Goal: Information Seeking & Learning: Learn about a topic

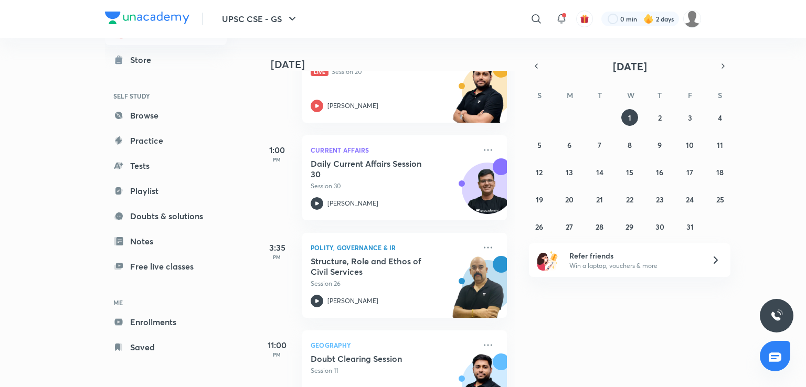
scroll to position [431, 0]
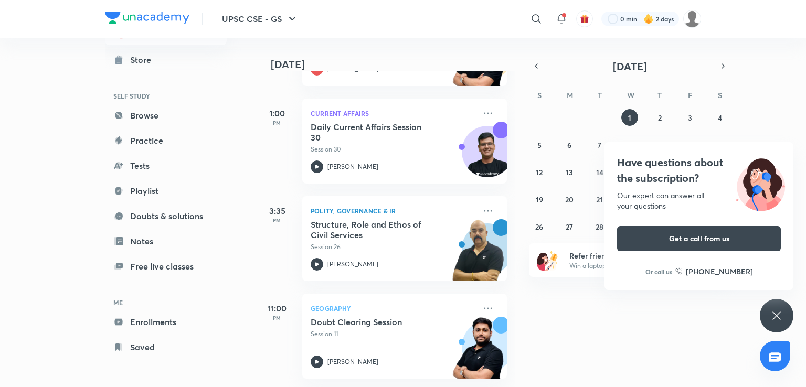
click at [784, 313] on div "Have questions about the subscription? Our expert can answer all your questions…" at bounding box center [777, 316] width 34 height 34
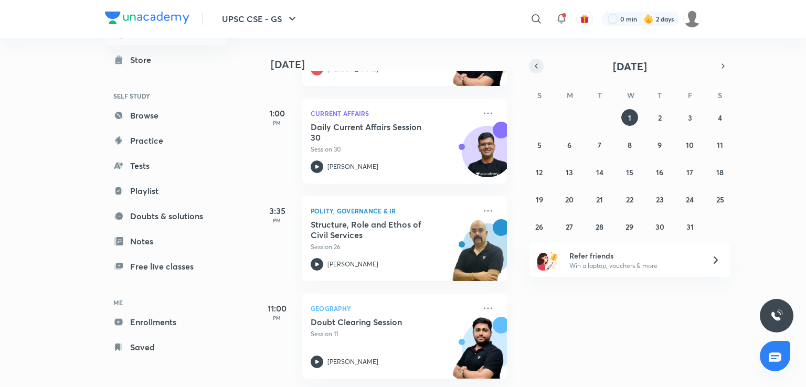
click at [538, 67] on icon "button" at bounding box center [536, 65] width 8 height 9
click at [603, 228] on abbr "30" at bounding box center [599, 227] width 9 height 10
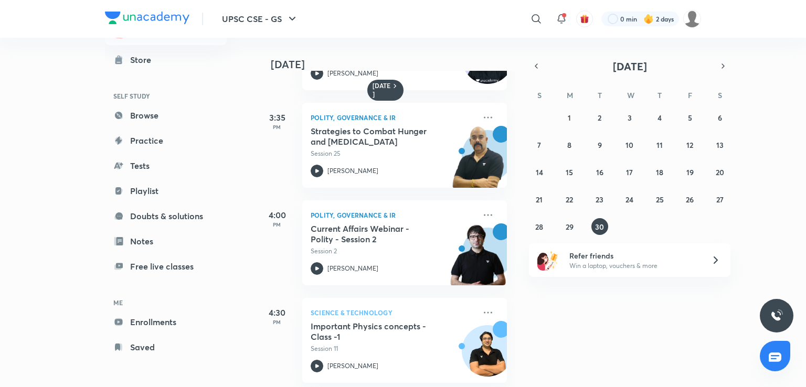
scroll to position [166, 0]
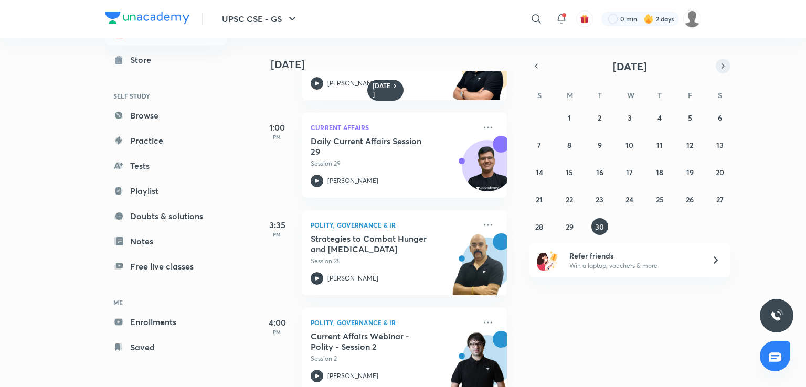
click at [719, 62] on icon "button" at bounding box center [723, 65] width 8 height 9
click at [633, 112] on button "1" at bounding box center [629, 117] width 17 height 17
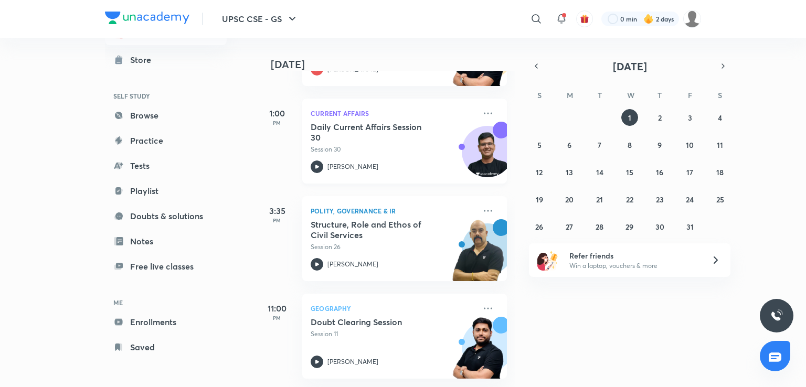
scroll to position [431, 0]
click at [653, 115] on button "2" at bounding box center [659, 117] width 17 height 17
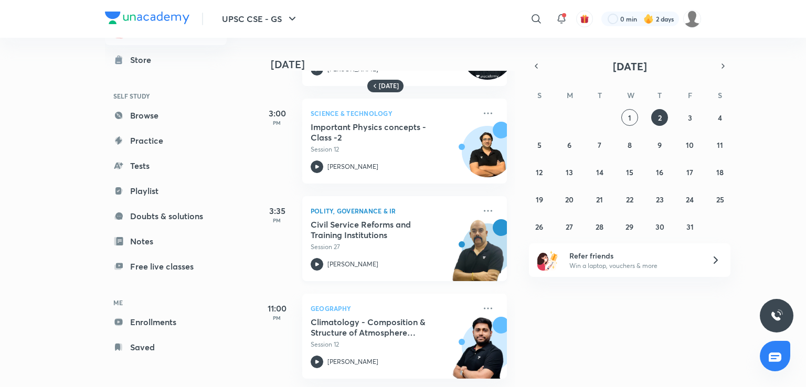
scroll to position [0, 0]
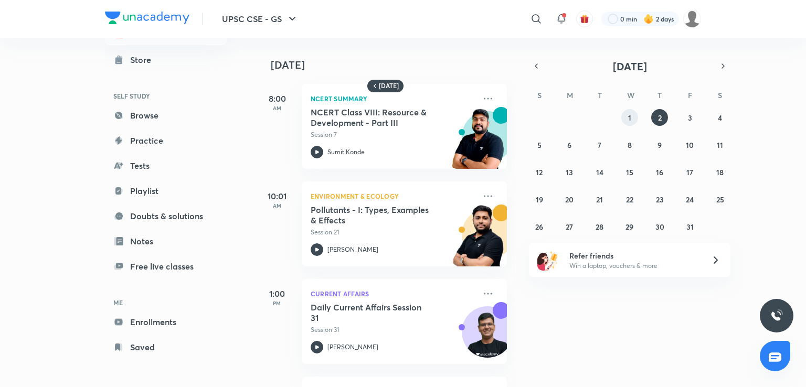
click at [629, 115] on abbr "1" at bounding box center [629, 118] width 3 height 10
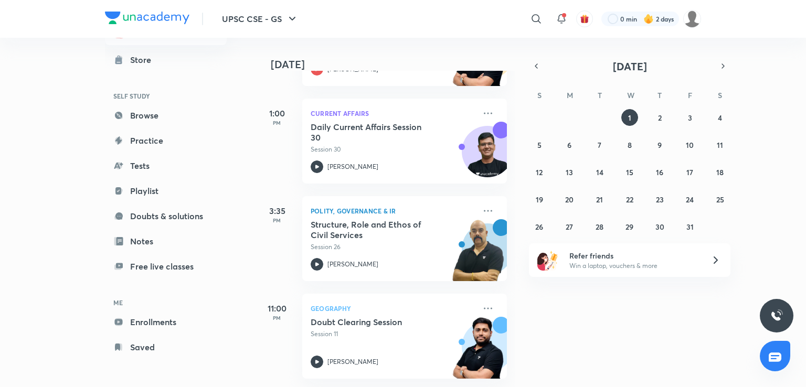
scroll to position [431, 0]
click at [657, 112] on button "2" at bounding box center [659, 117] width 17 height 17
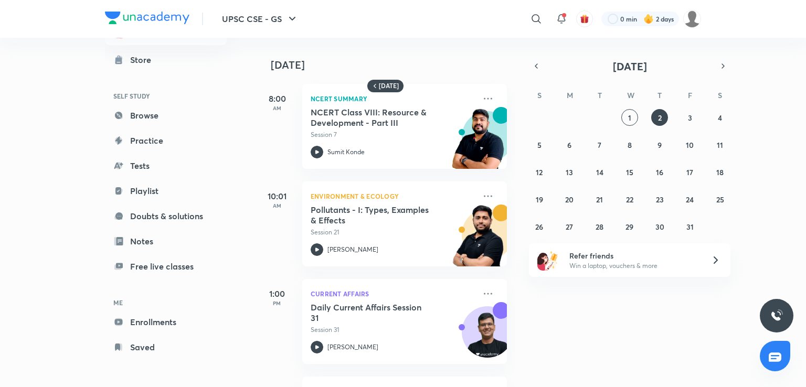
scroll to position [286, 0]
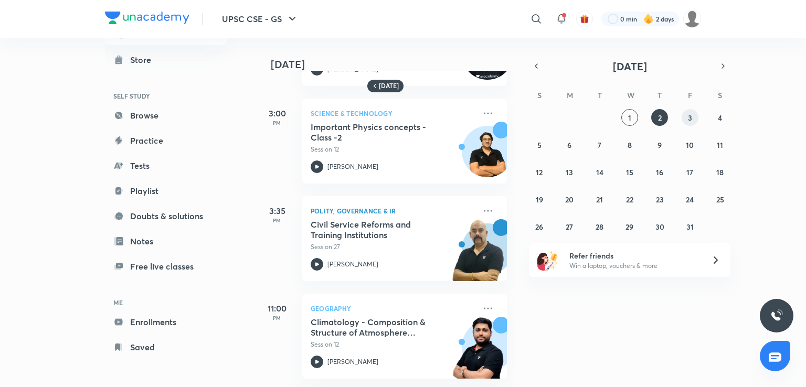
click at [691, 112] on button "3" at bounding box center [690, 117] width 17 height 17
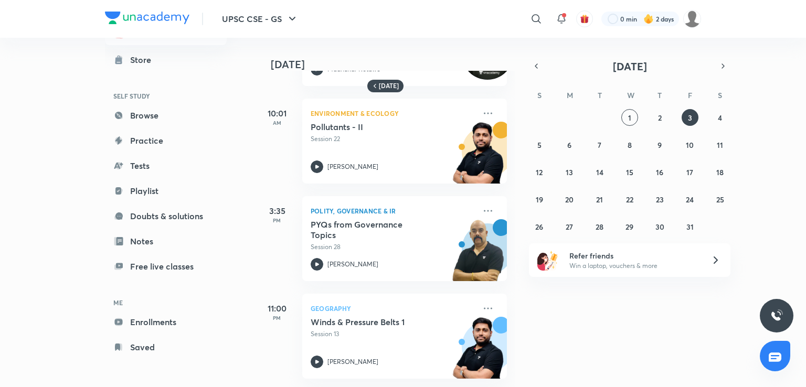
scroll to position [0, 0]
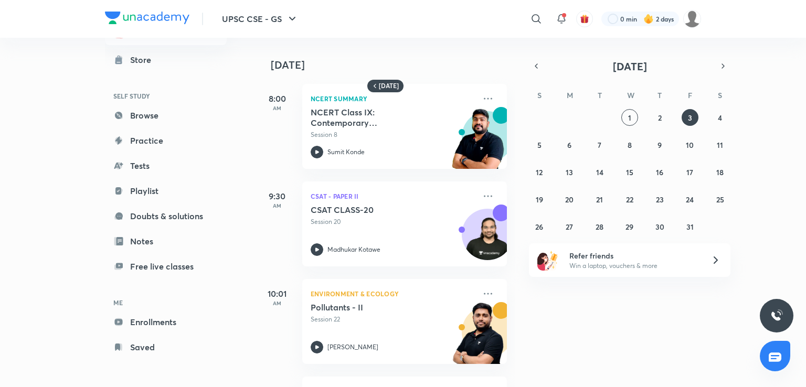
click at [718, 126] on div "28 29 30 1 2 3 4 5 6 7 8 9 10 11 12 13 14 15 16 17 18 19 20 21 22 23 24 25 26 2…" at bounding box center [630, 172] width 202 height 126
click at [720, 124] on button "4" at bounding box center [720, 117] width 17 height 17
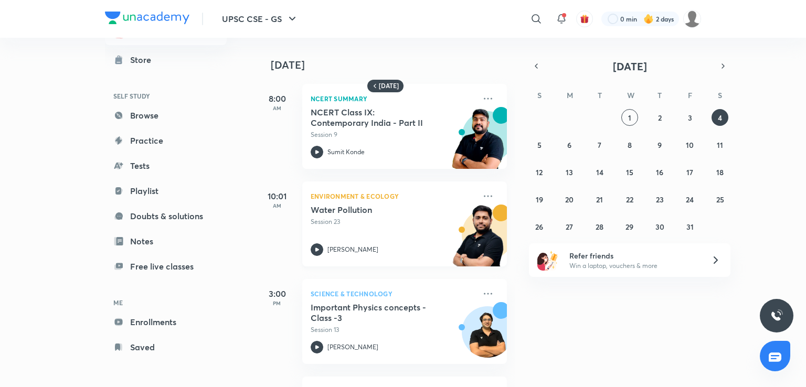
scroll to position [189, 0]
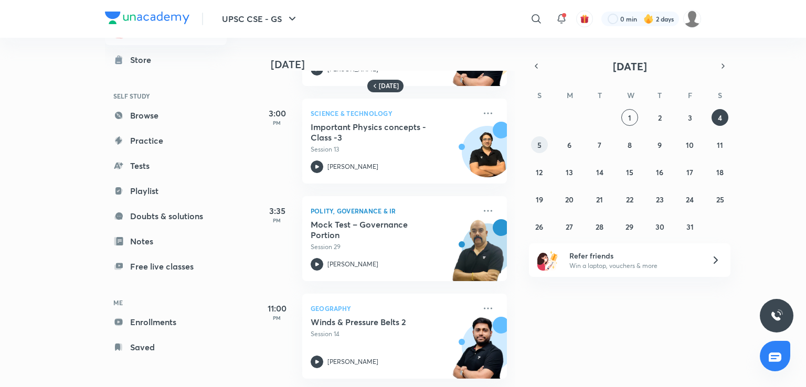
click at [535, 143] on button "5" at bounding box center [539, 144] width 17 height 17
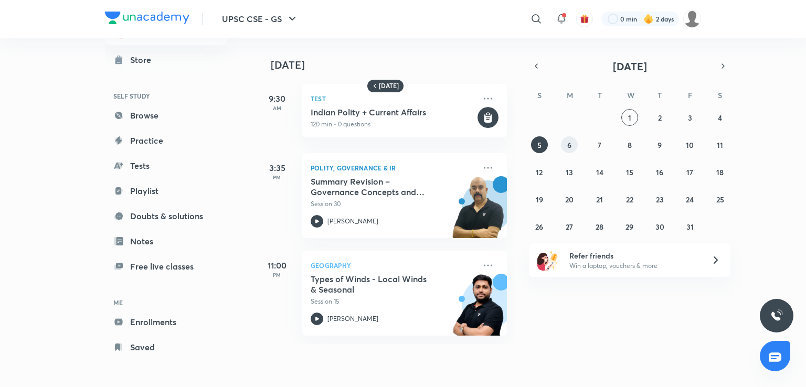
click at [571, 146] on abbr "6" at bounding box center [569, 145] width 4 height 10
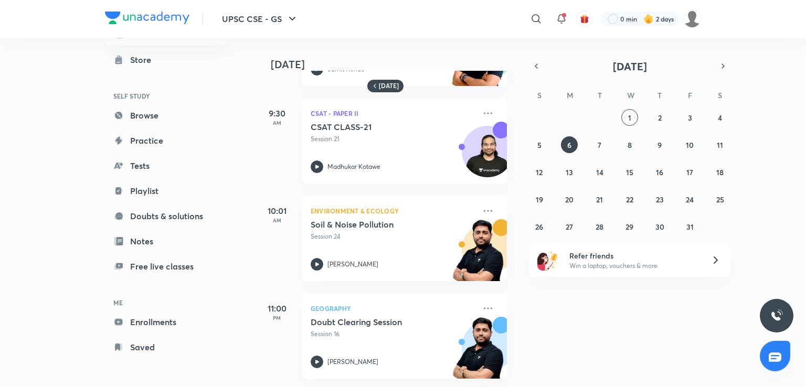
scroll to position [0, 0]
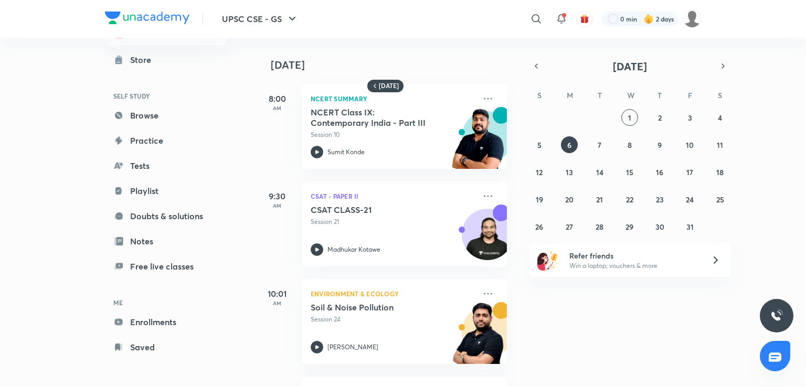
click at [621, 117] on div "28 29 30 1 2 3 4 5 6 7 8 9 10 11 12 13 14 15 16 17 18 19 20 21 22 23 24 25 26 2…" at bounding box center [630, 172] width 202 height 126
click at [632, 114] on button "1" at bounding box center [629, 117] width 17 height 17
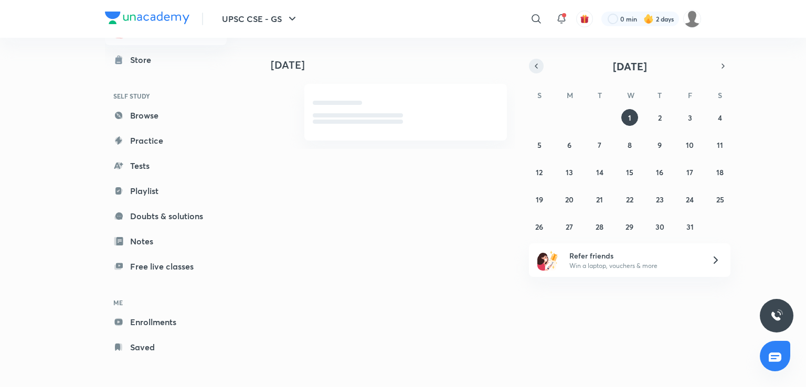
click at [533, 66] on icon "button" at bounding box center [536, 65] width 8 height 9
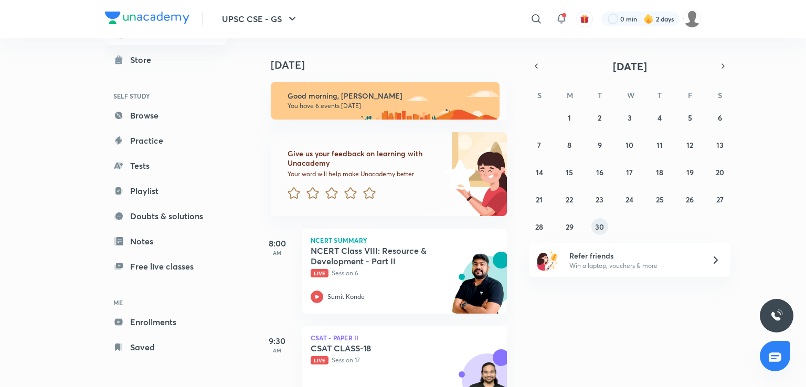
click at [605, 219] on div "31 1 2 3 4 5 6 7 8 9 10 11 12 13 14 15 16 17 18 19 20 21 22 23 24 25 26 27 28 2…" at bounding box center [630, 172] width 202 height 126
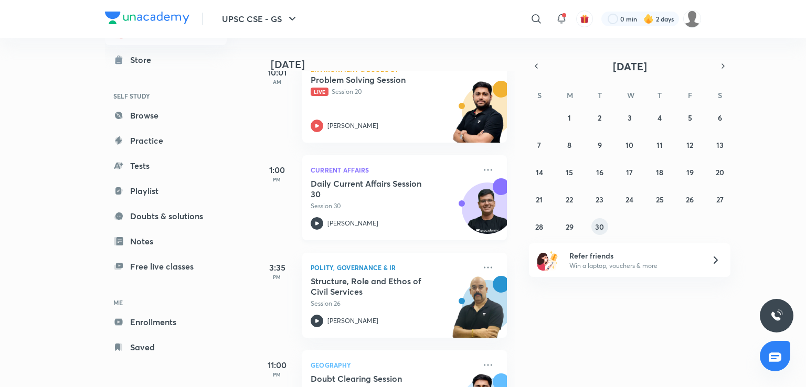
scroll to position [431, 0]
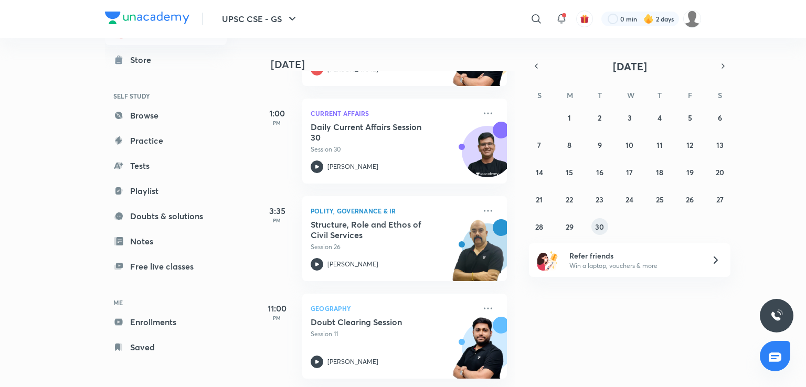
click at [603, 226] on abbr "30" at bounding box center [599, 227] width 9 height 10
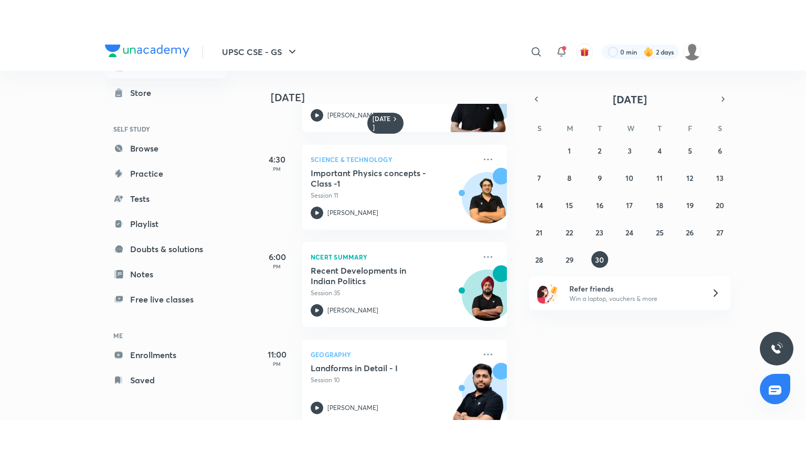
scroll to position [481, 0]
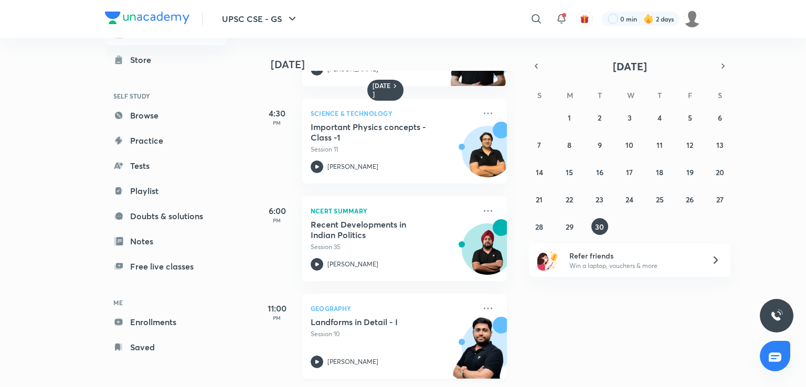
click at [358, 321] on div "Landforms in Detail - I Session 10" at bounding box center [393, 328] width 165 height 22
click at [399, 320] on div "Landforms in Detail - I Session 10" at bounding box center [393, 328] width 165 height 22
click at [347, 320] on div "Landforms in Detail - I Session 10" at bounding box center [393, 328] width 165 height 22
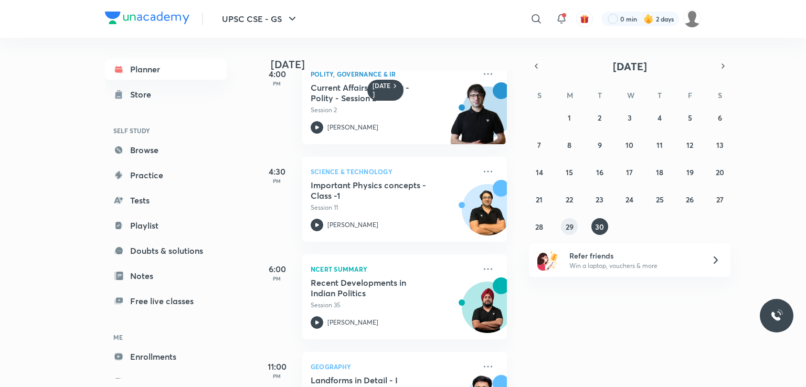
click at [572, 226] on abbr "29" at bounding box center [570, 227] width 8 height 10
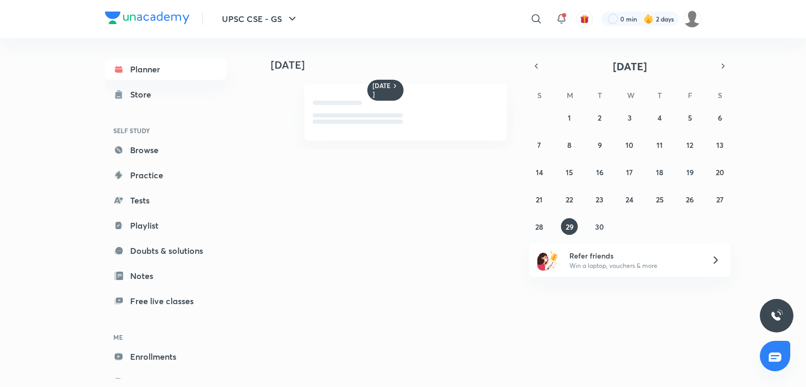
click at [580, 228] on div "31 1 2 3 4 5 6 7 8 9 10 11 12 13 14 15 16 17 18 19 20 21 22 23 24 25 26 27 28 2…" at bounding box center [630, 172] width 202 height 126
click at [569, 230] on abbr "29" at bounding box center [570, 227] width 8 height 10
click at [587, 225] on div "31 1 2 3 4 5 6 7 8 9 10 11 12 13 14 15 16 17 18 19 20 21 22 23 24 25 26 27 28 2…" at bounding box center [630, 172] width 202 height 126
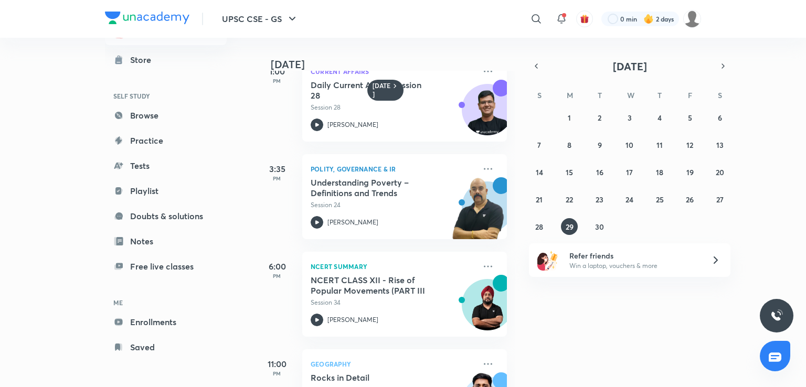
scroll to position [481, 0]
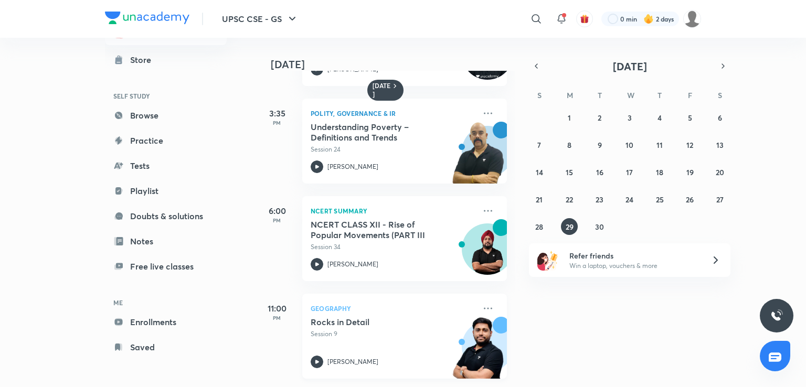
click at [366, 343] on div "Rocks in Detail Session 9 Sudarshan Gurjar" at bounding box center [393, 342] width 165 height 51
click at [340, 330] on p "Session 9" at bounding box center [393, 334] width 165 height 9
click at [359, 317] on h5 "Rocks in Detail" at bounding box center [376, 322] width 131 height 10
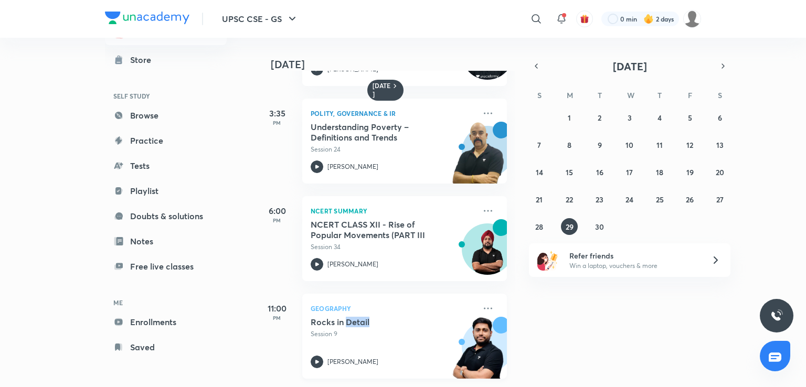
click at [359, 317] on h5 "Rocks in Detail" at bounding box center [376, 322] width 131 height 10
click at [416, 317] on h5 "Rocks in Detail" at bounding box center [376, 322] width 131 height 10
click at [407, 317] on h5 "Rocks in Detail" at bounding box center [376, 322] width 131 height 10
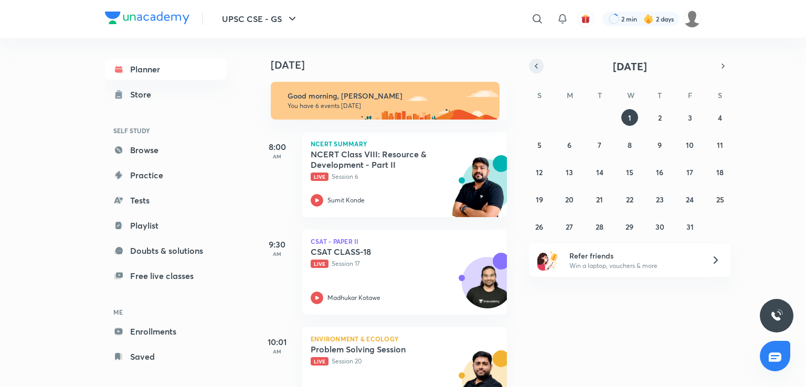
click at [540, 72] on button "button" at bounding box center [536, 66] width 15 height 15
click at [572, 233] on button "29" at bounding box center [569, 226] width 17 height 17
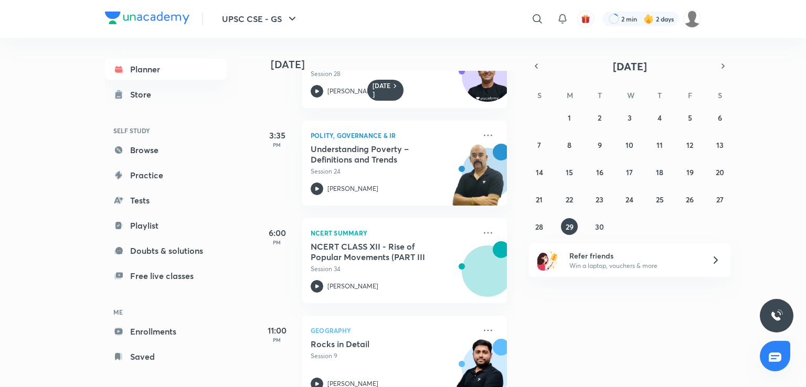
scroll to position [481, 0]
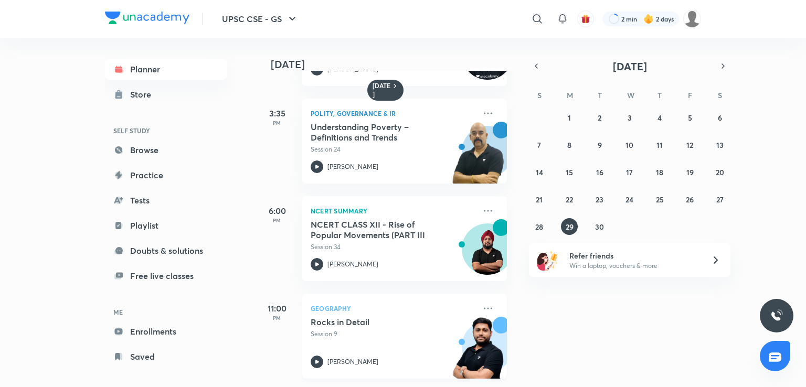
click at [352, 317] on h5 "Rocks in Detail" at bounding box center [376, 322] width 131 height 10
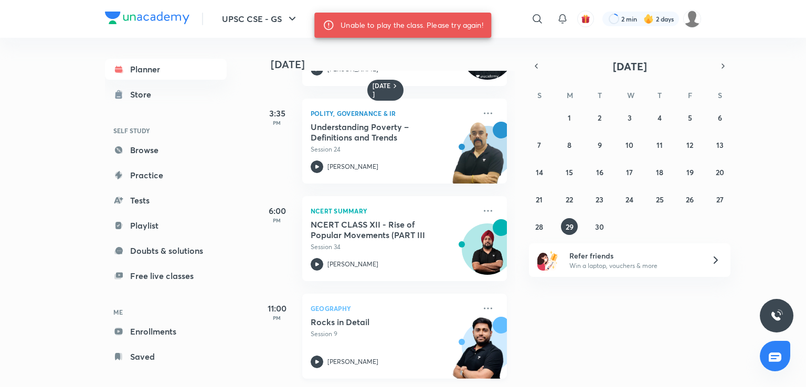
click at [385, 307] on div "Geography Rocks in Detail Session 9 Sudarshan Gurjar" at bounding box center [404, 336] width 205 height 85
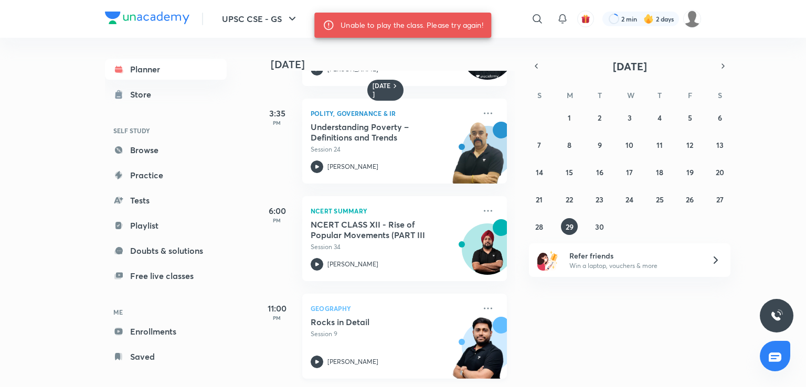
click at [353, 317] on h5 "Rocks in Detail" at bounding box center [376, 322] width 131 height 10
click at [319, 357] on icon at bounding box center [317, 362] width 13 height 13
click at [367, 332] on div "Rocks in Detail Session 9 Sudarshan Gurjar" at bounding box center [393, 342] width 165 height 51
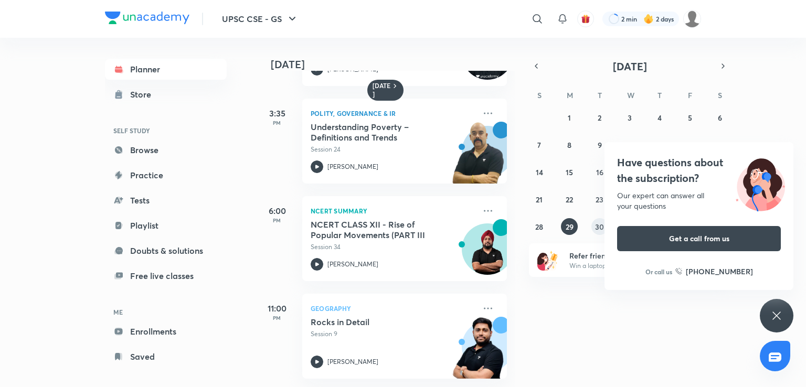
click at [591, 234] on div "31 1 2 3 4 5 6 7 8 9 10 11 12 13 14 15 16 17 18 19 20 21 22 23 24 25 26 27 28 2…" at bounding box center [630, 172] width 202 height 126
click at [597, 231] on abbr "30" at bounding box center [599, 227] width 9 height 10
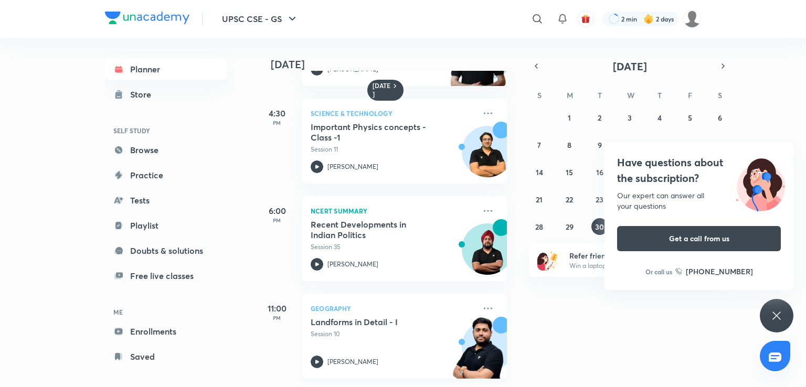
click at [355, 317] on h5 "Landforms in Detail - I" at bounding box center [376, 322] width 131 height 10
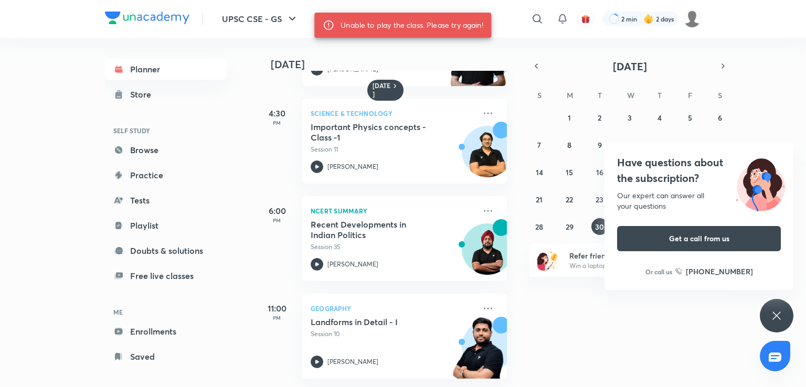
drag, startPoint x: 772, startPoint y: 309, endPoint x: 768, endPoint y: 290, distance: 19.2
click at [772, 306] on div "Have questions about the subscription? Our expert can answer all your questions…" at bounding box center [777, 316] width 34 height 34
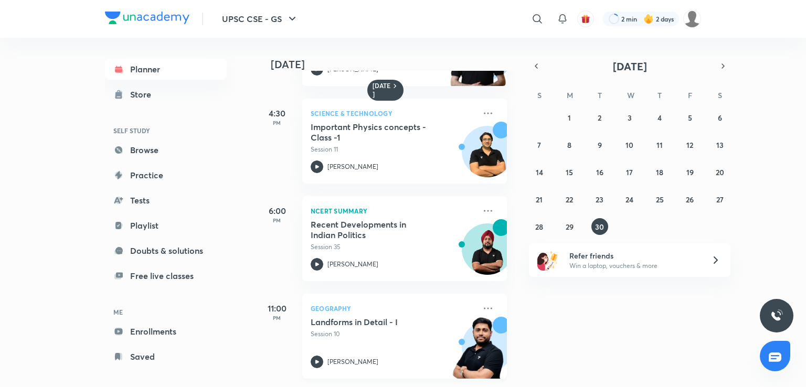
click at [376, 330] on p "Session 10" at bounding box center [393, 334] width 165 height 9
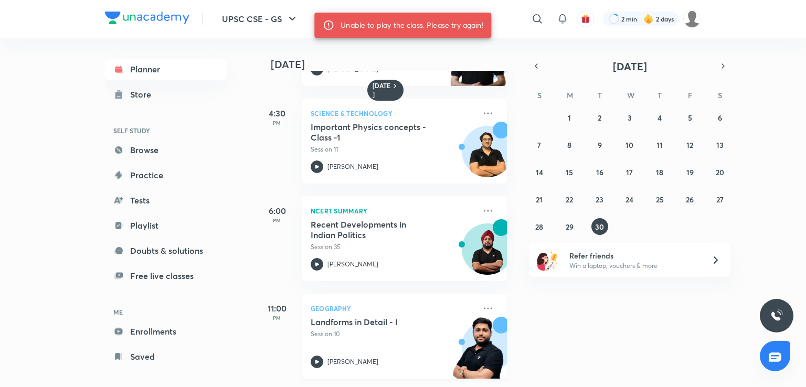
click at [380, 330] on p "Session 10" at bounding box center [393, 334] width 165 height 9
click at [460, 339] on img at bounding box center [478, 353] width 58 height 72
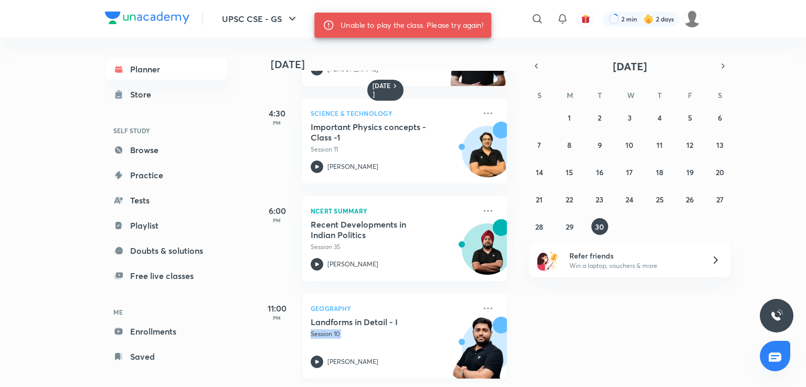
click at [460, 339] on img at bounding box center [478, 353] width 58 height 72
click at [573, 224] on abbr "29" at bounding box center [570, 227] width 8 height 10
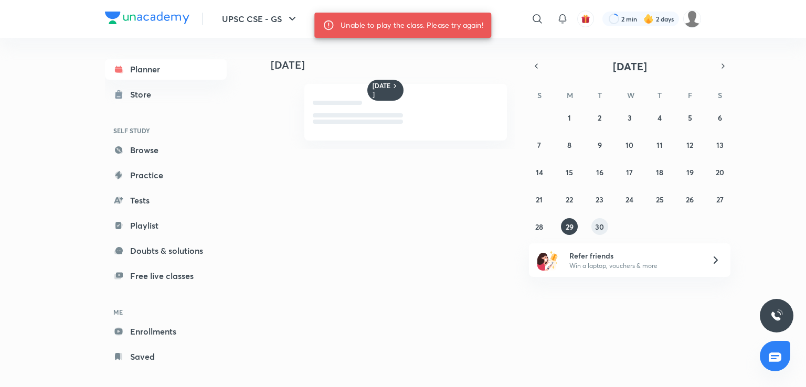
click at [597, 219] on button "30" at bounding box center [599, 226] width 17 height 17
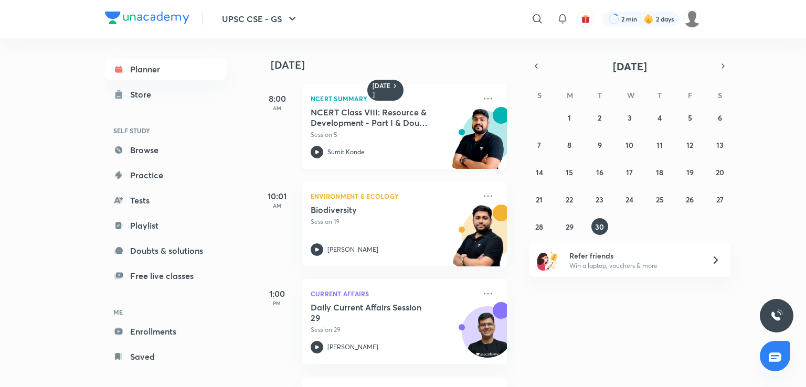
click at [331, 150] on p "Sumit Konde" at bounding box center [345, 151] width 37 height 9
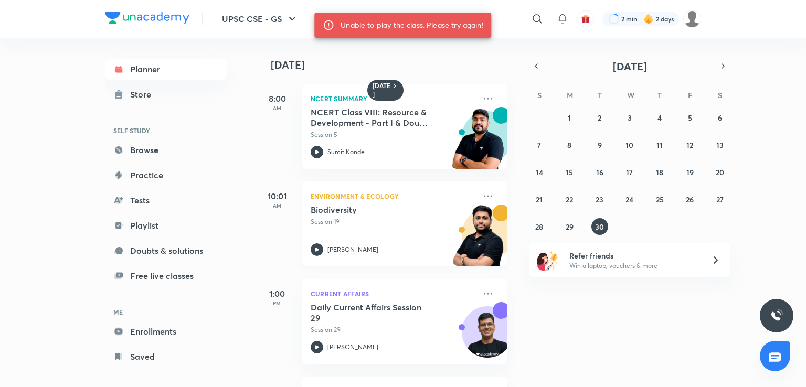
click at [347, 200] on p "Environment & Ecology" at bounding box center [393, 196] width 165 height 13
click at [364, 319] on h5 "Daily Current Affairs Session 29" at bounding box center [376, 312] width 131 height 21
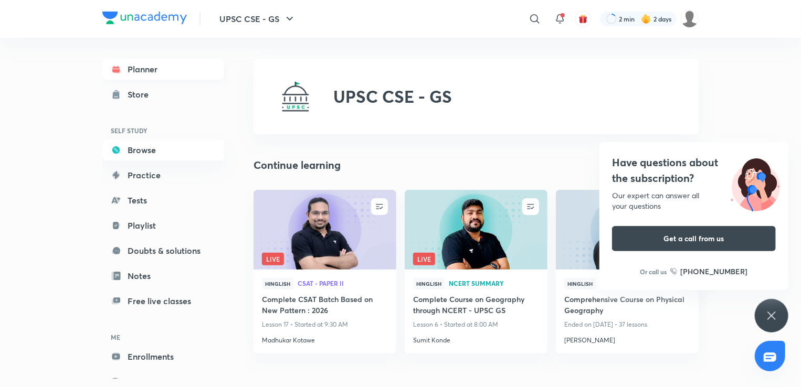
click at [155, 62] on link "Planner" at bounding box center [163, 69] width 122 height 21
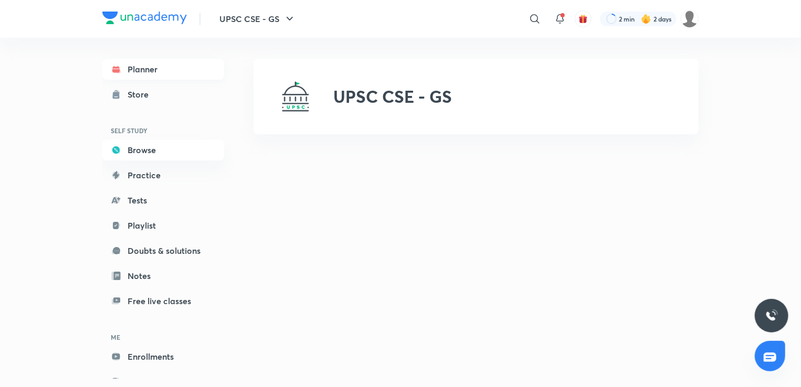
click at [150, 75] on link "Planner" at bounding box center [163, 69] width 122 height 21
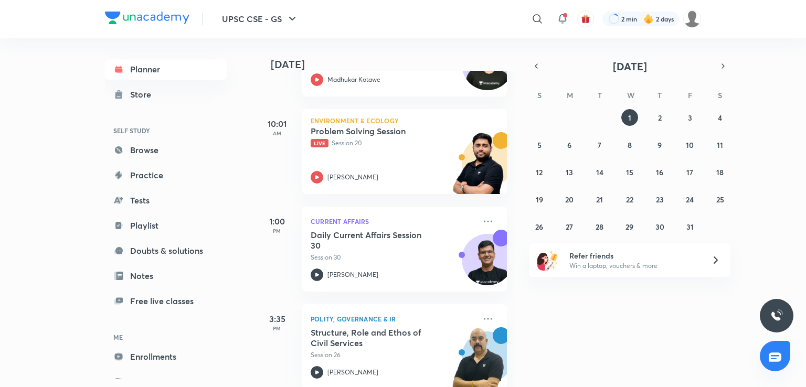
scroll to position [431, 0]
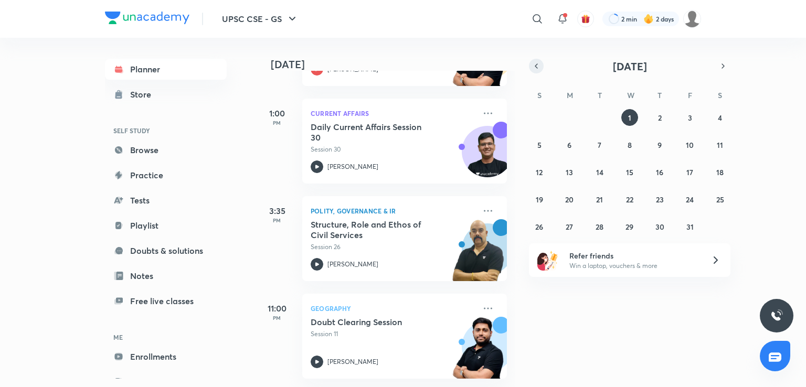
click at [535, 69] on icon "button" at bounding box center [536, 65] width 8 height 9
click at [578, 238] on div "[DATE] Good morning, [PERSON_NAME] You have 6 events [DATE] Give us your feedba…" at bounding box center [530, 213] width 548 height 350
click at [569, 229] on abbr "29" at bounding box center [570, 227] width 8 height 10
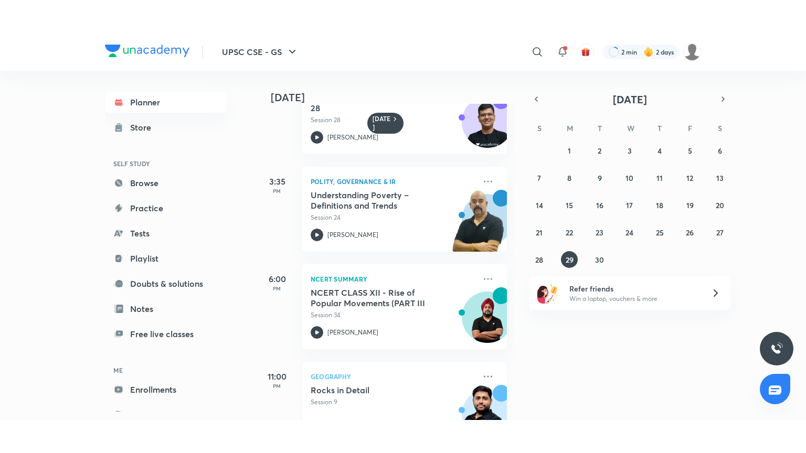
scroll to position [481, 0]
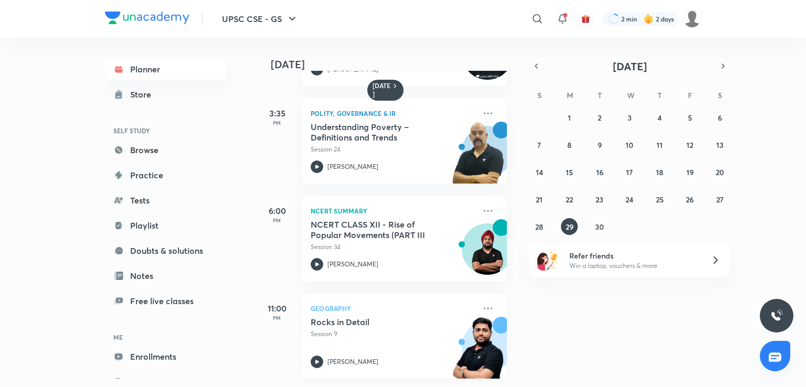
click at [332, 317] on h5 "Rocks in Detail" at bounding box center [376, 322] width 131 height 10
click at [320, 356] on icon at bounding box center [317, 362] width 13 height 13
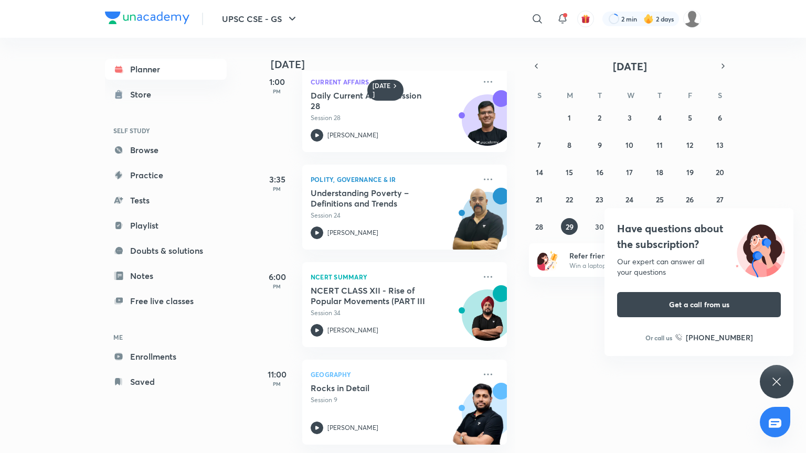
scroll to position [415, 0]
